Goal: Find specific page/section: Find specific page/section

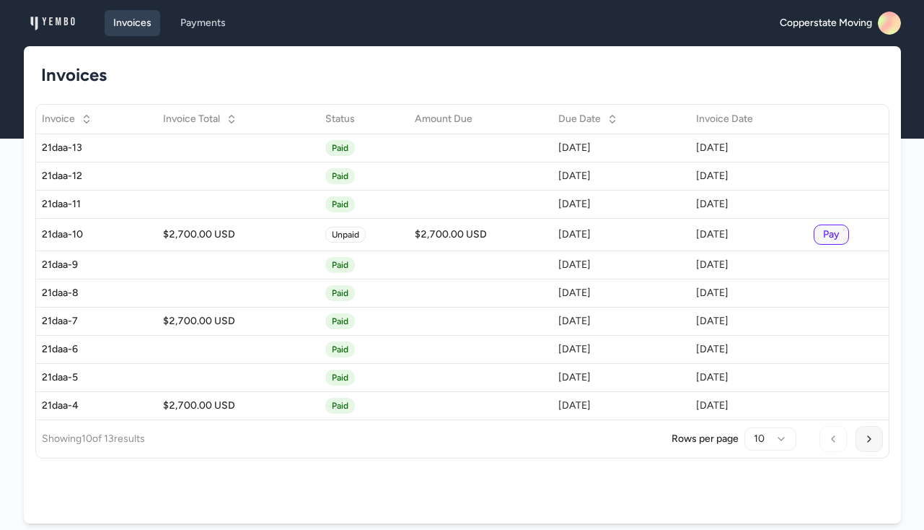
click at [877, 439] on button "Next Page" at bounding box center [869, 439] width 27 height 26
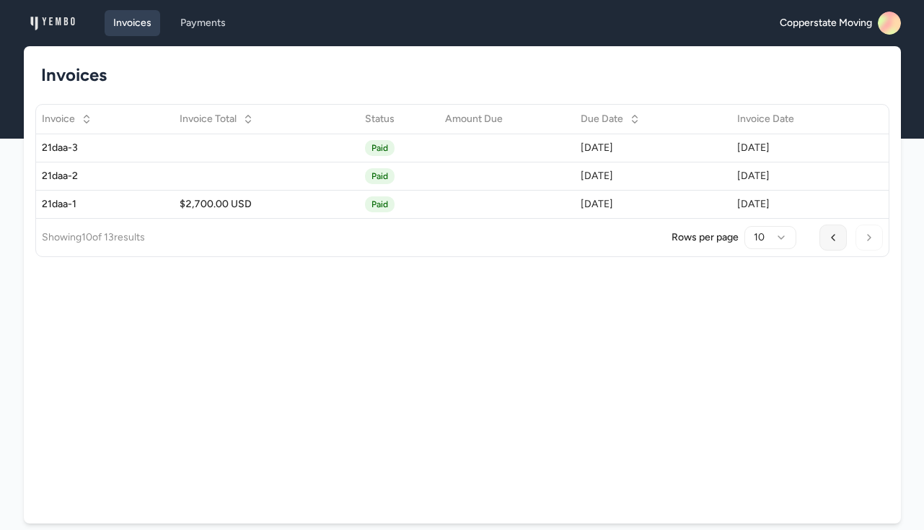
click at [829, 242] on button "Previous Page" at bounding box center [833, 237] width 27 height 26
